Goal: Task Accomplishment & Management: Manage account settings

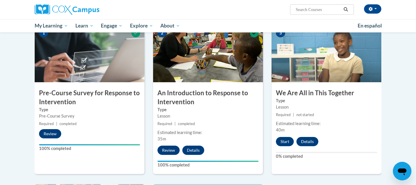
scroll to position [127, 0]
click at [286, 140] on button "Start" at bounding box center [285, 140] width 18 height 9
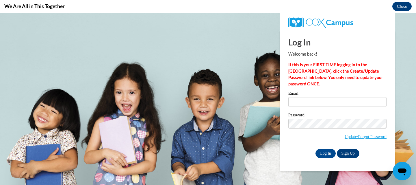
scroll to position [0, 0]
type input "[EMAIL_ADDRESS][DOMAIN_NAME]"
click at [327, 152] on input "Log In" at bounding box center [326, 153] width 20 height 9
